Goal: Communication & Community: Answer question/provide support

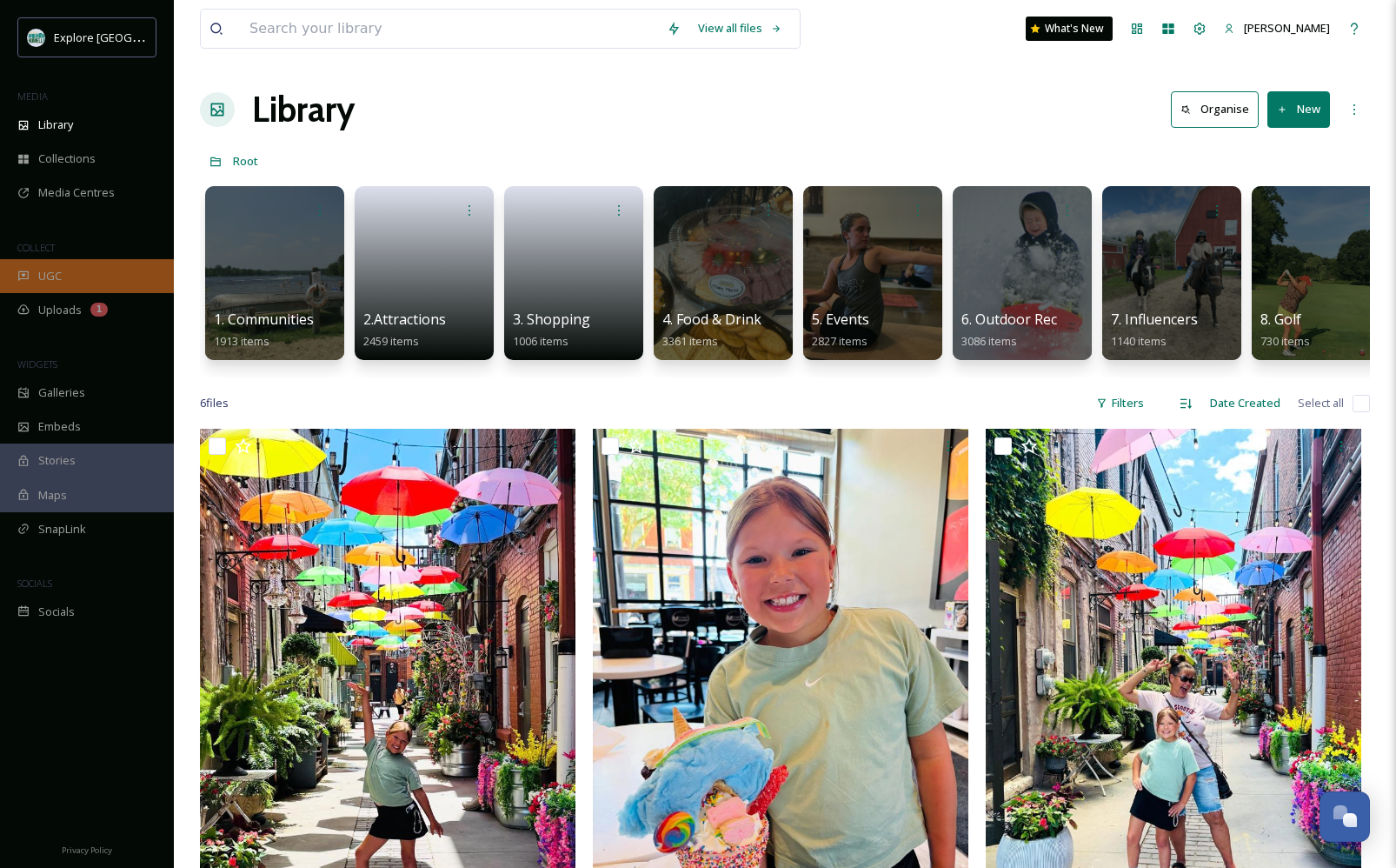
click at [60, 274] on span "UGC" at bounding box center [50, 276] width 23 height 17
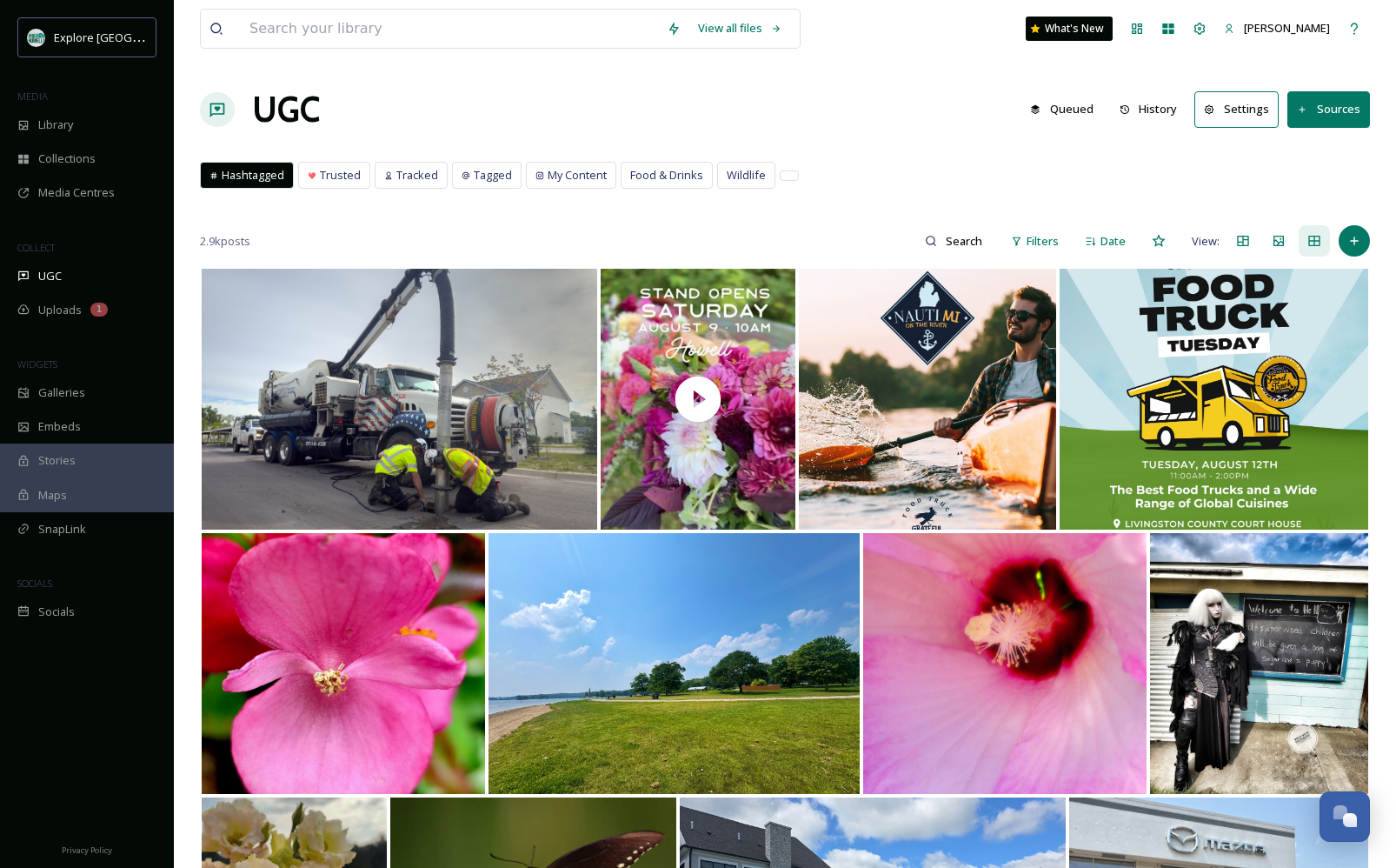
click at [1160, 115] on button "History" at bounding box center [1149, 109] width 76 height 34
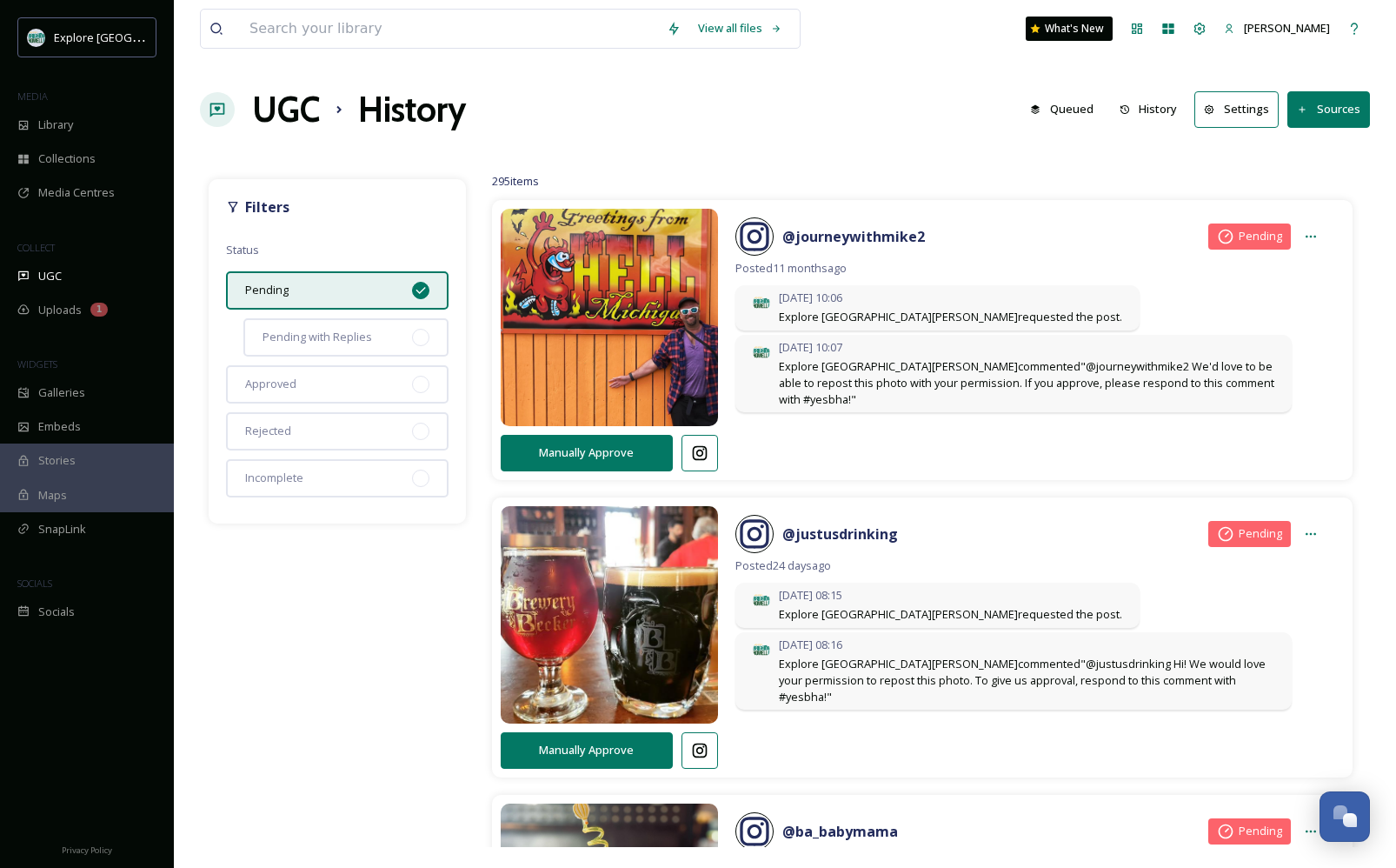
click at [419, 290] on icon at bounding box center [420, 290] width 14 height 14
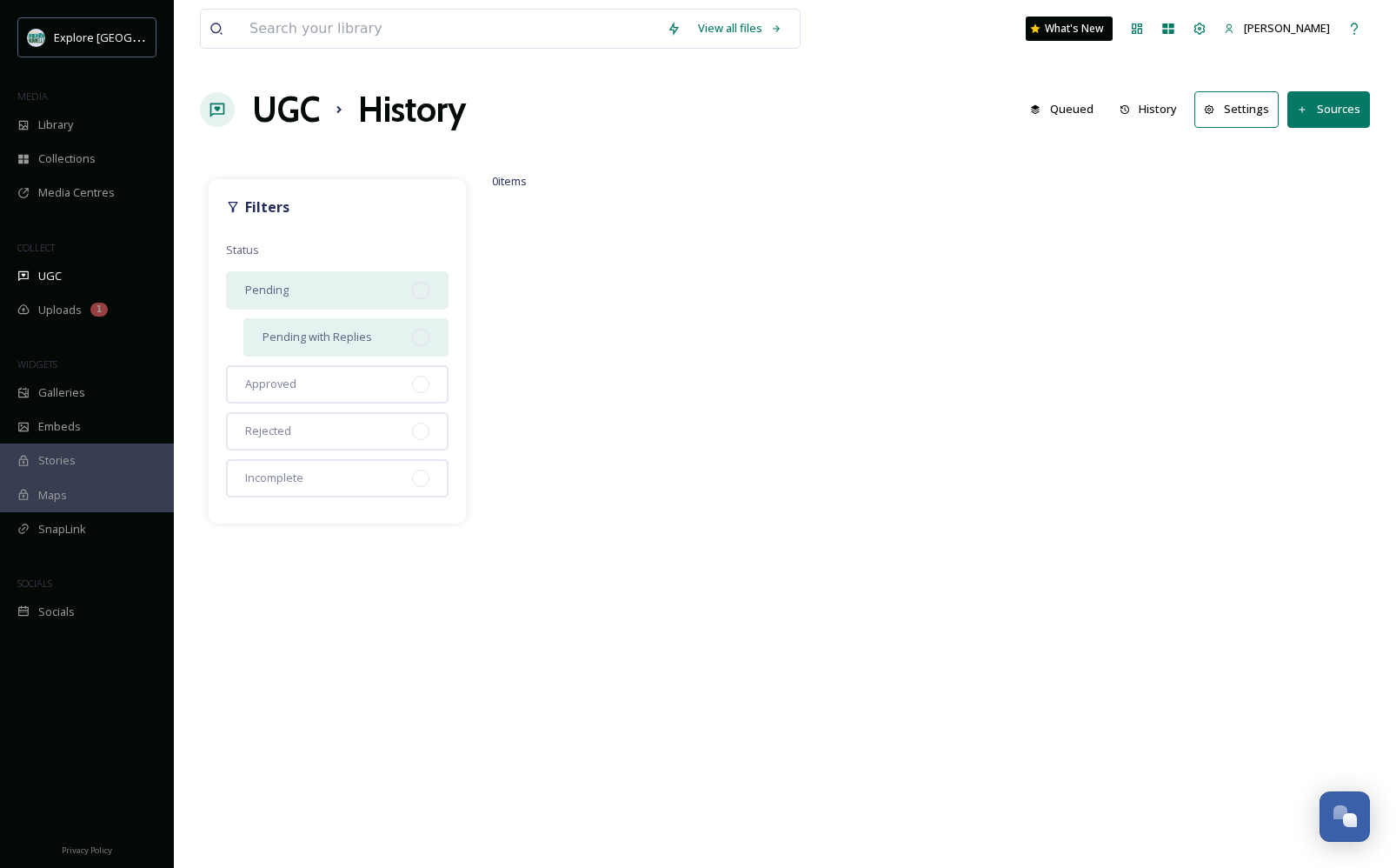
click at [420, 333] on div at bounding box center [420, 337] width 18 height 18
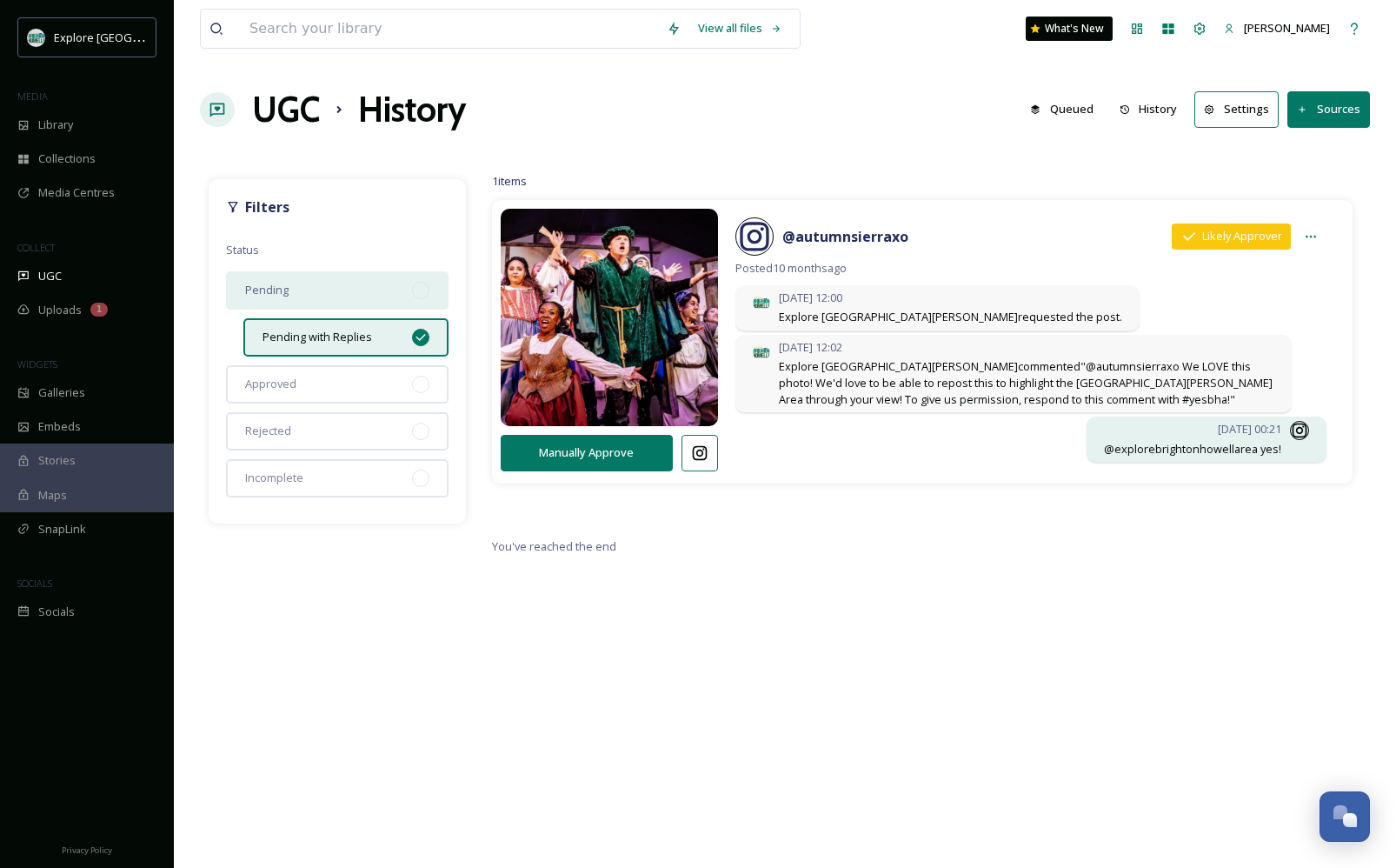
click at [582, 452] on button "Manually Approve" at bounding box center [587, 452] width 172 height 36
click at [42, 130] on span "Library" at bounding box center [55, 125] width 35 height 17
